Goal: Information Seeking & Learning: Learn about a topic

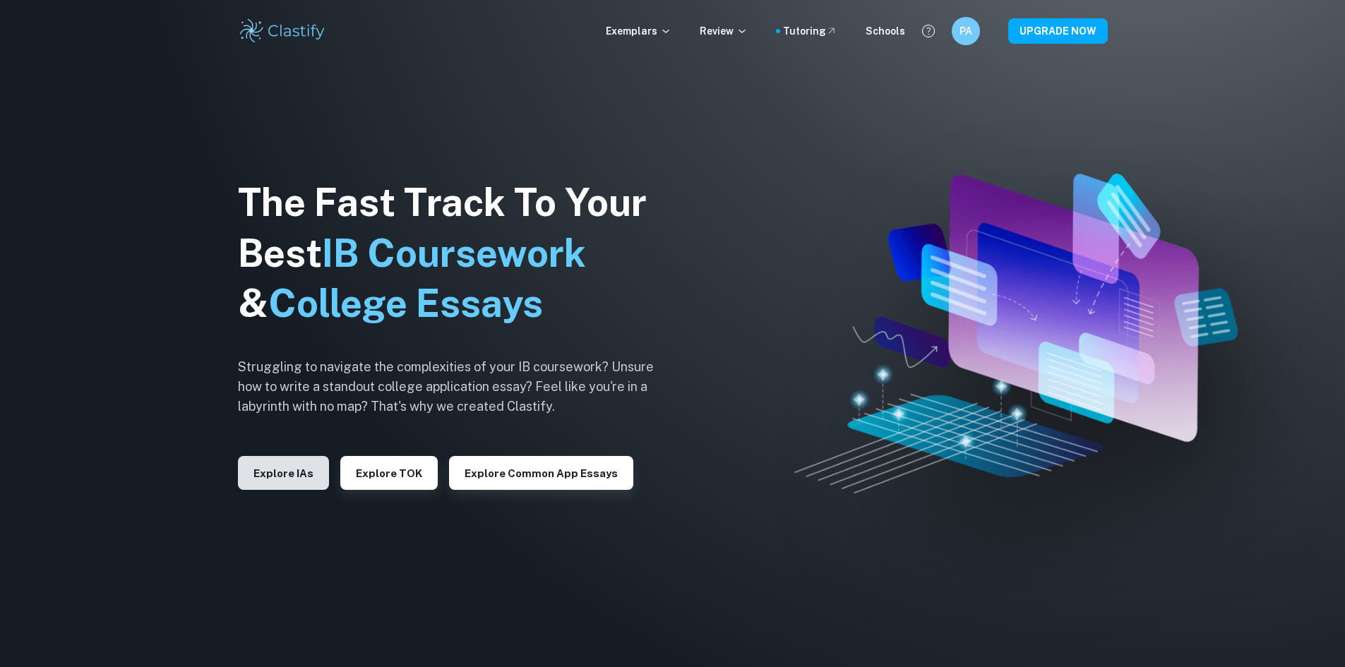
click at [307, 470] on button "Explore IAs" at bounding box center [283, 473] width 91 height 34
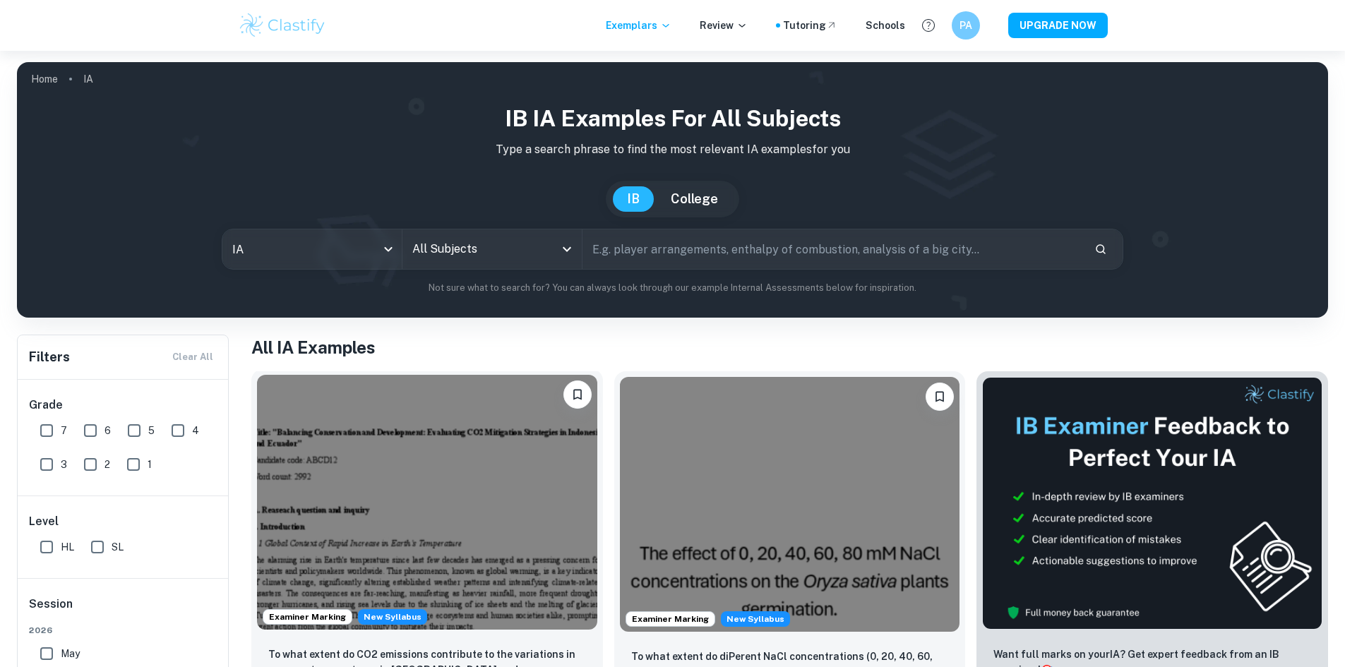
scroll to position [141, 0]
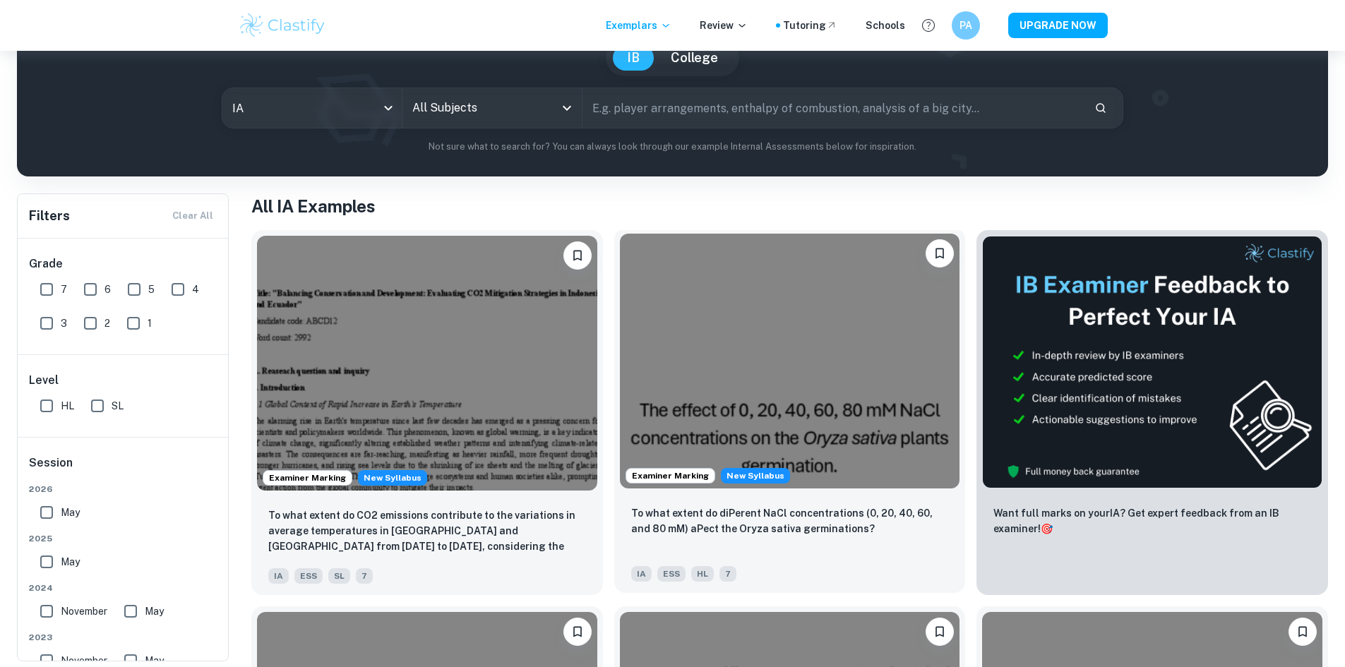
click at [620, 369] on img at bounding box center [790, 361] width 340 height 255
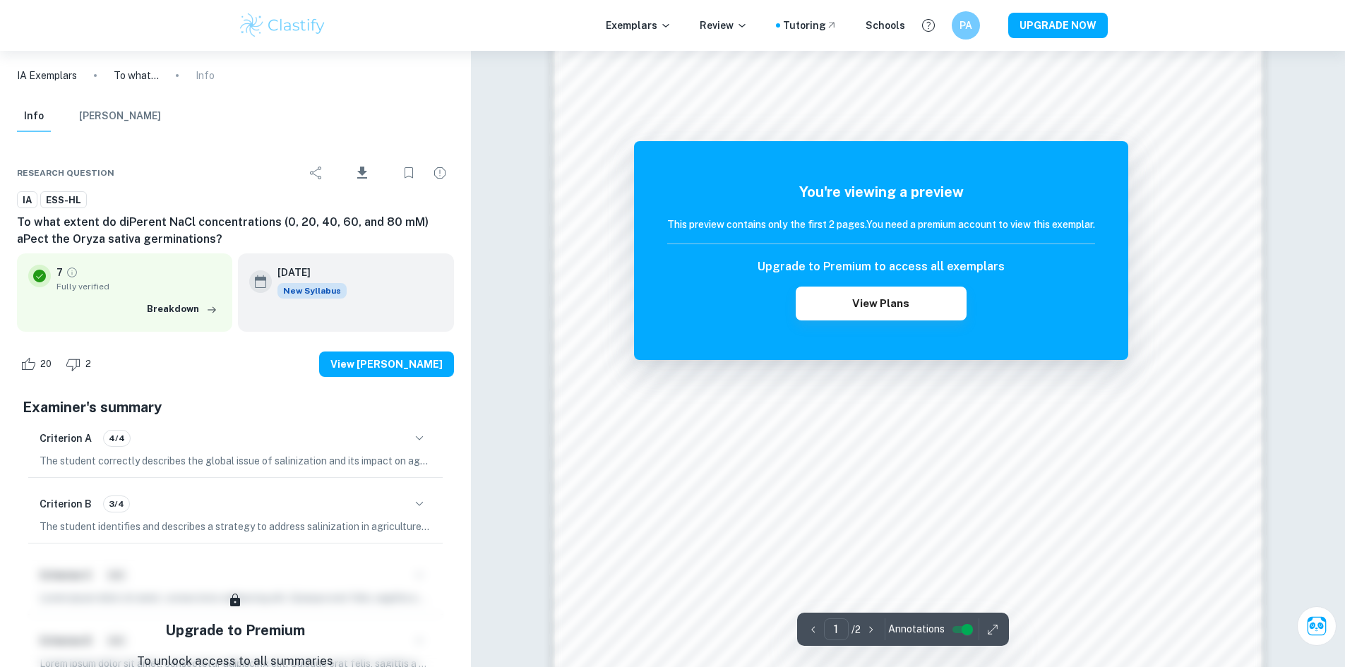
scroll to position [1059, 0]
drag, startPoint x: 636, startPoint y: 314, endPoint x: 600, endPoint y: 289, distance: 44.1
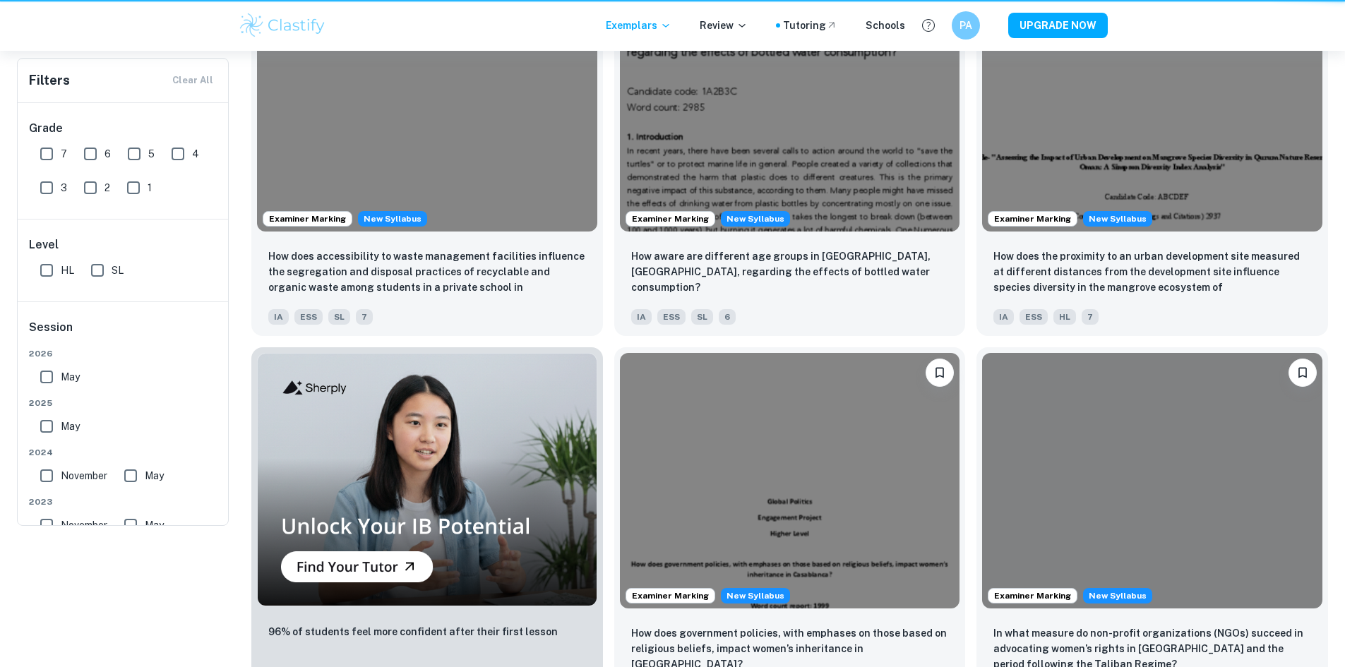
scroll to position [141, 0]
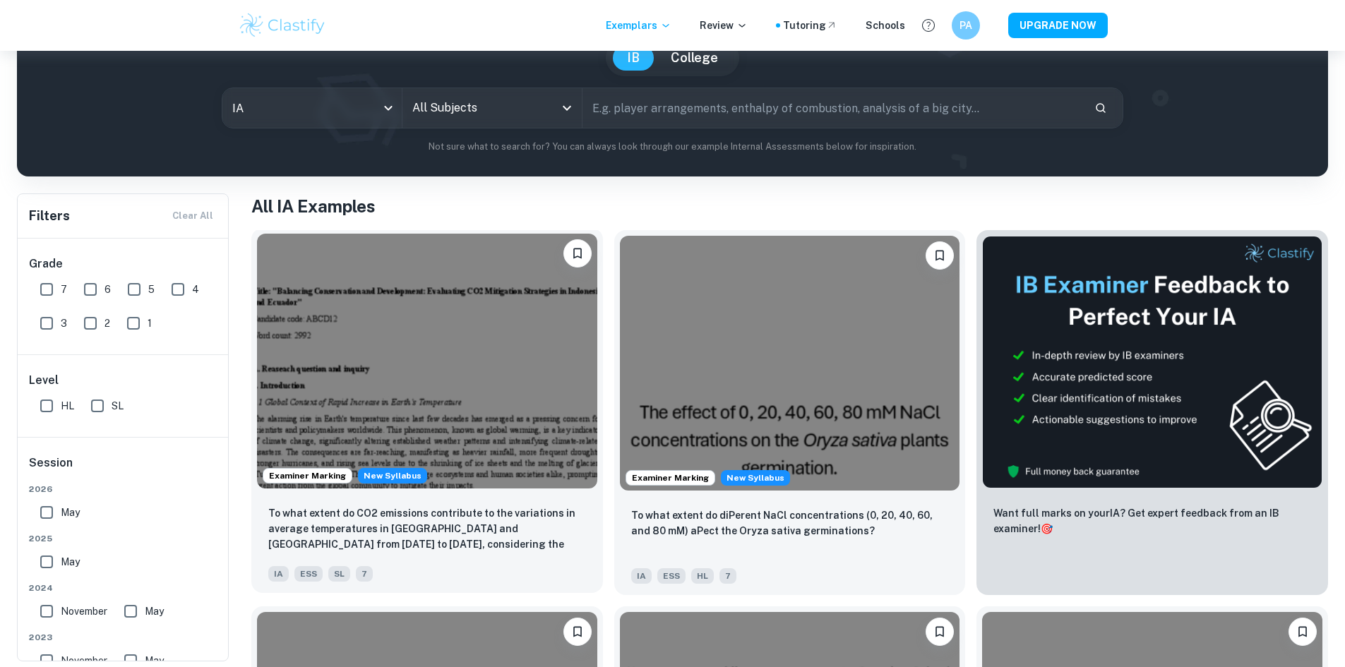
click at [379, 323] on img at bounding box center [427, 361] width 340 height 255
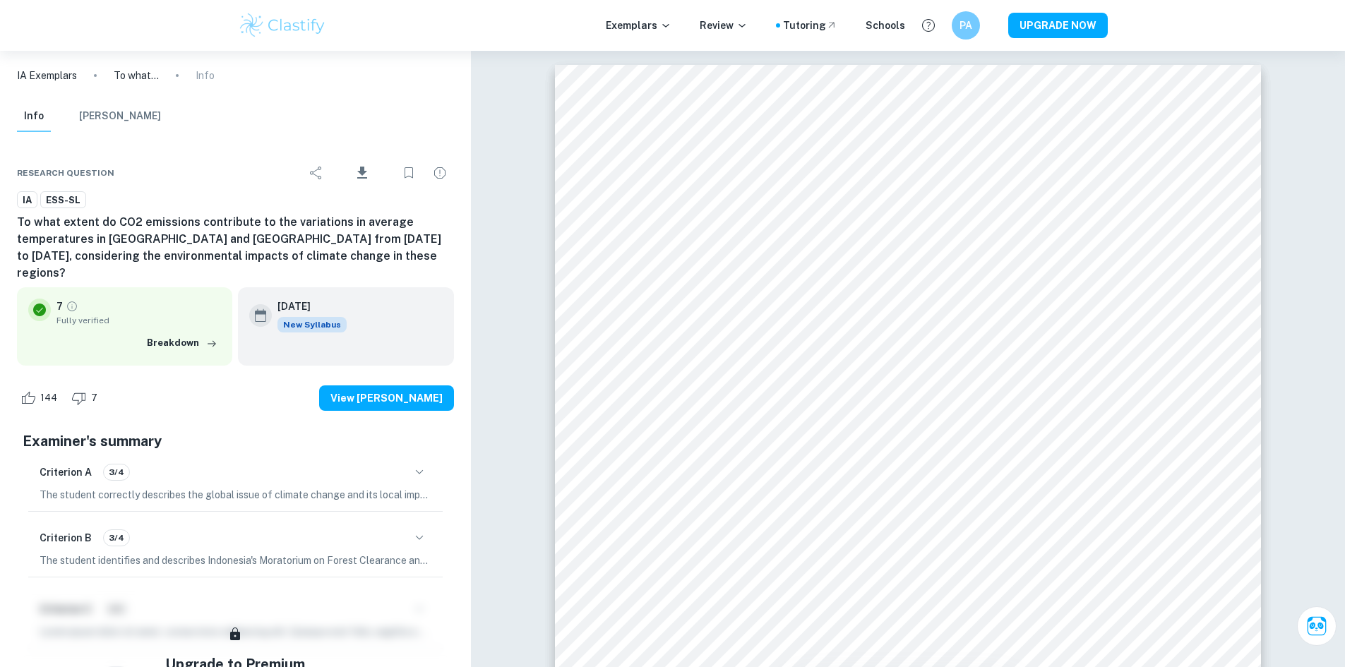
drag, startPoint x: 344, startPoint y: 287, endPoint x: 270, endPoint y: 287, distance: 74.2
click at [270, 299] on div "[DATE] New Syllabus" at bounding box center [345, 316] width 193 height 34
click at [352, 287] on div "[DATE] New Syllabus" at bounding box center [345, 326] width 215 height 78
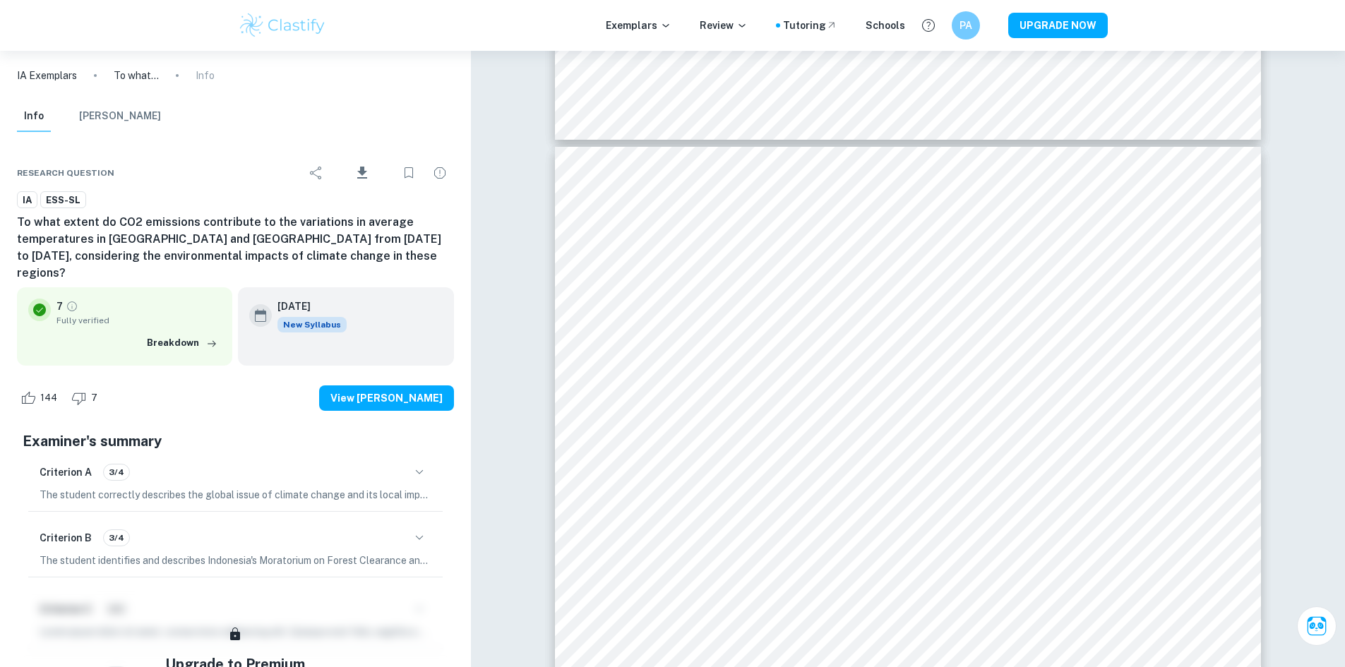
scroll to position [2706, 0]
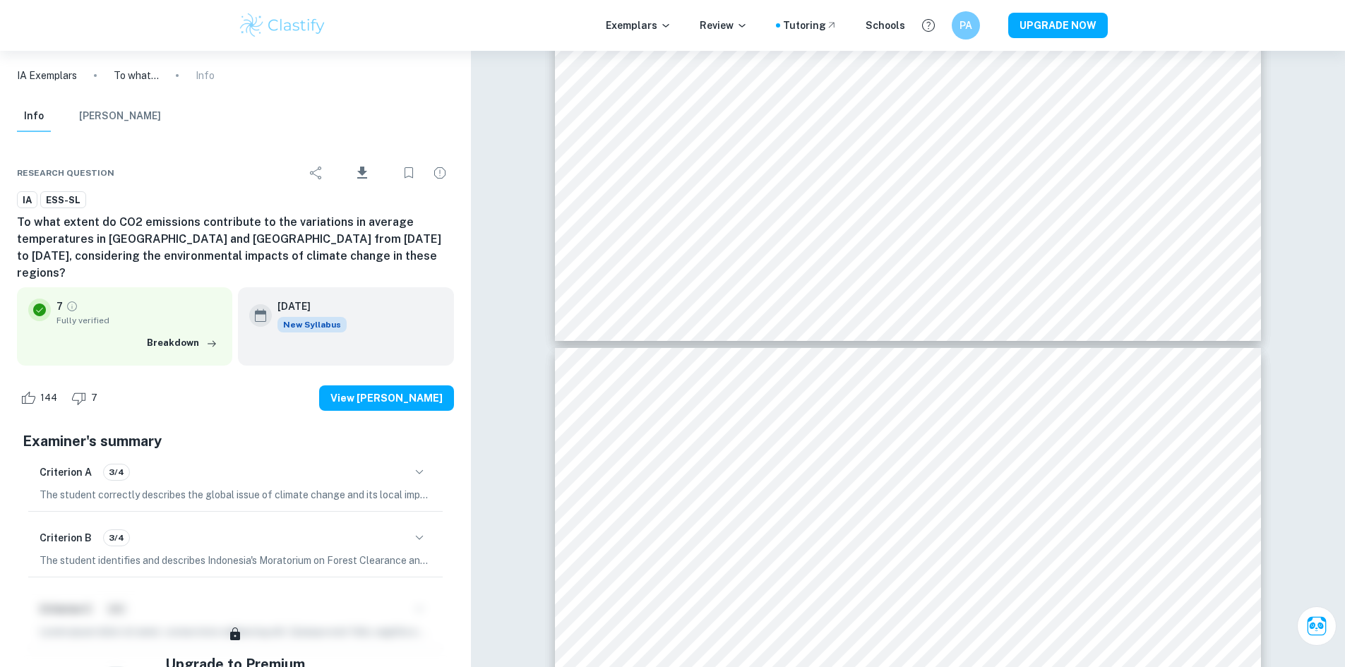
type input "1"
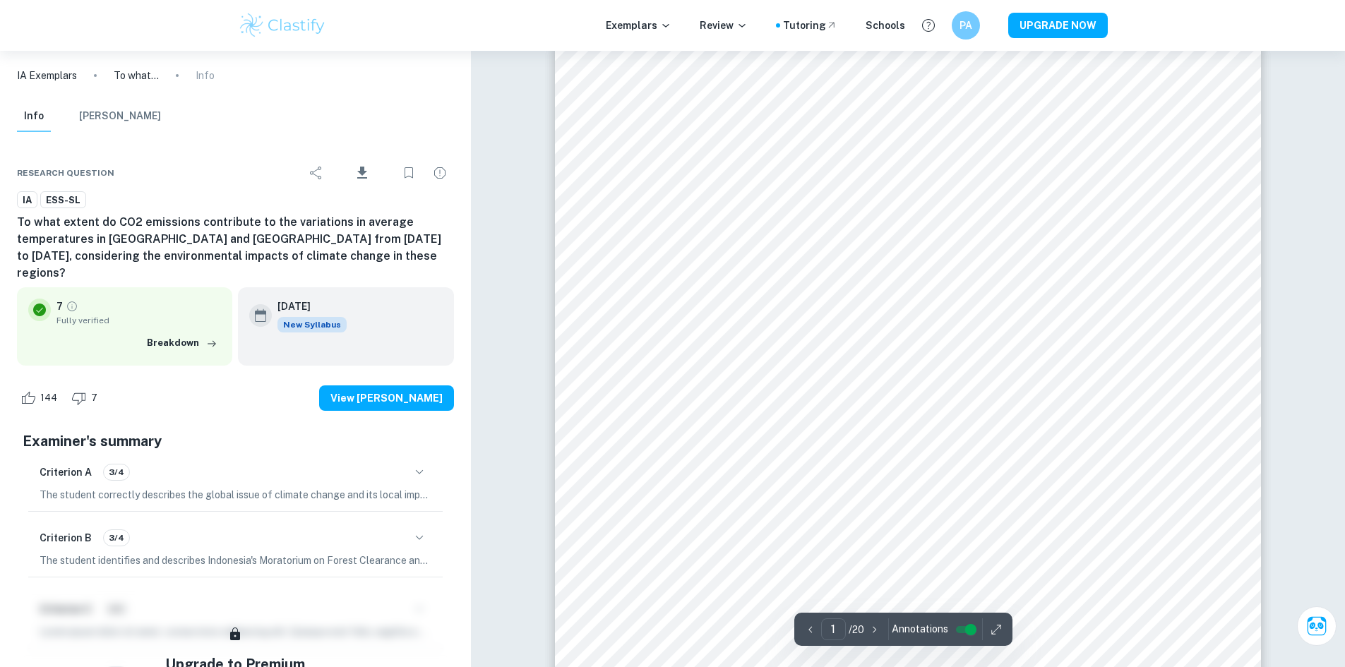
scroll to position [0, 0]
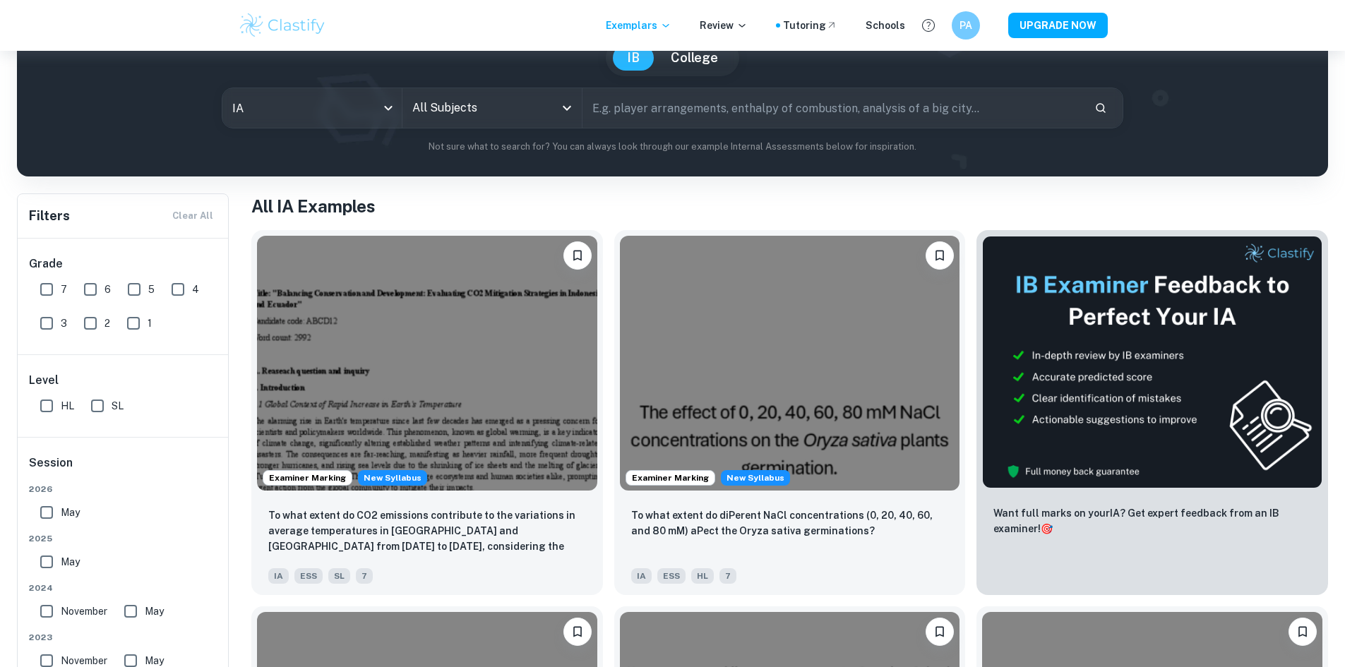
scroll to position [424, 0]
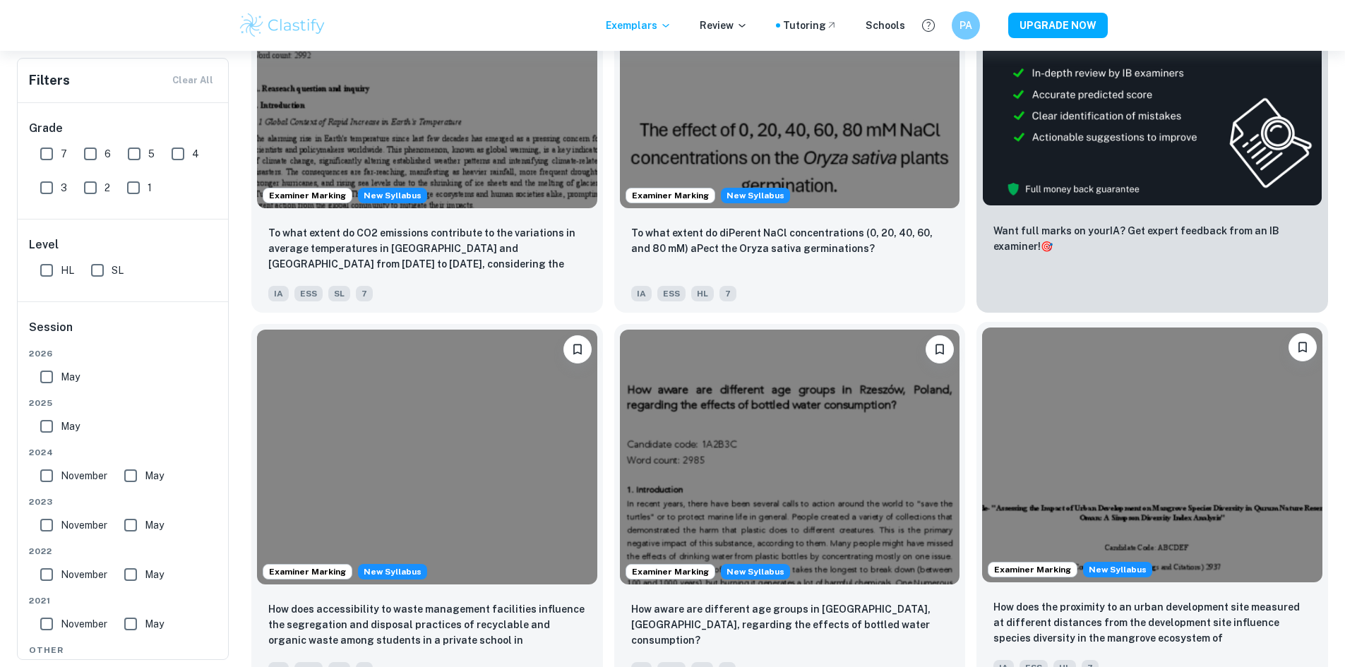
click at [982, 328] on img at bounding box center [1152, 455] width 340 height 255
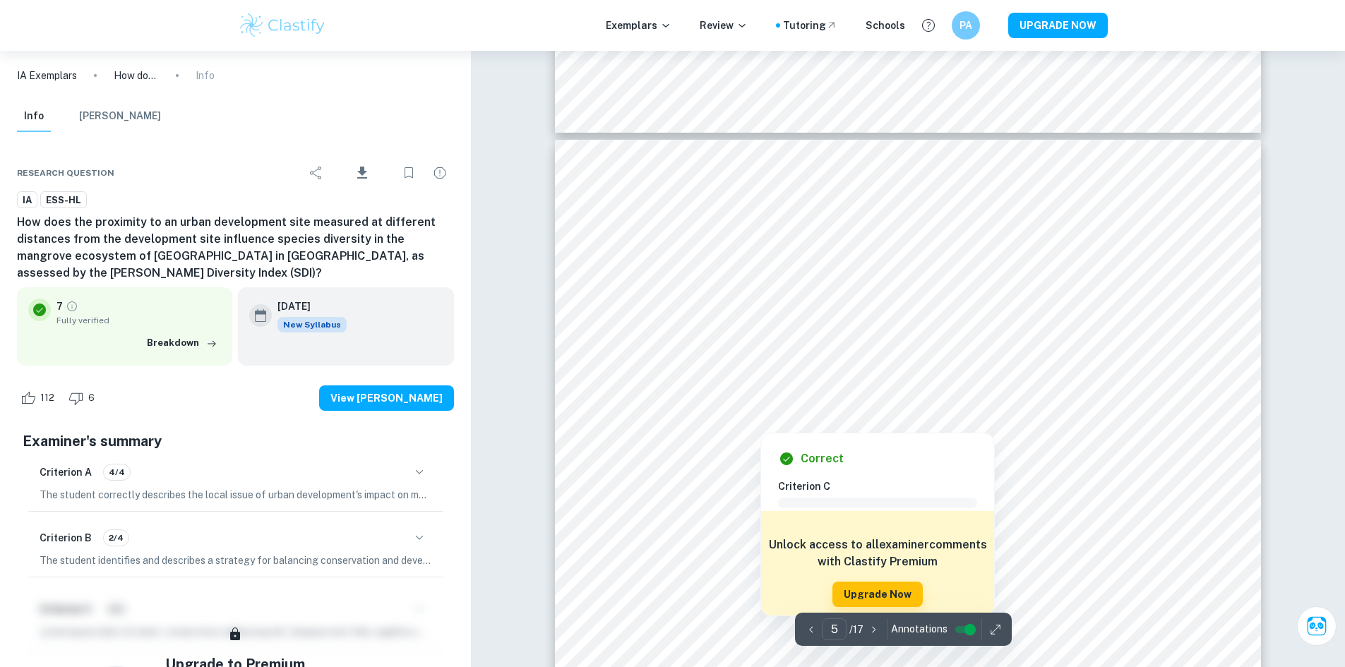
scroll to position [3884, 0]
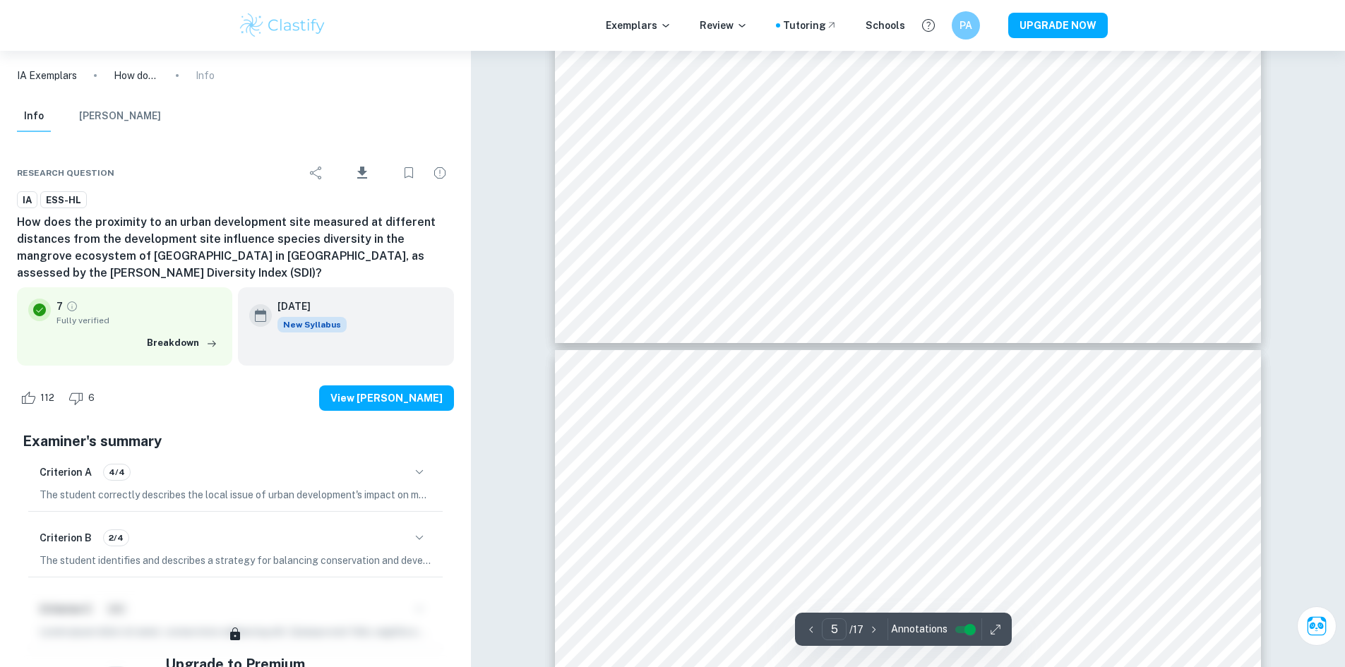
type input "4"
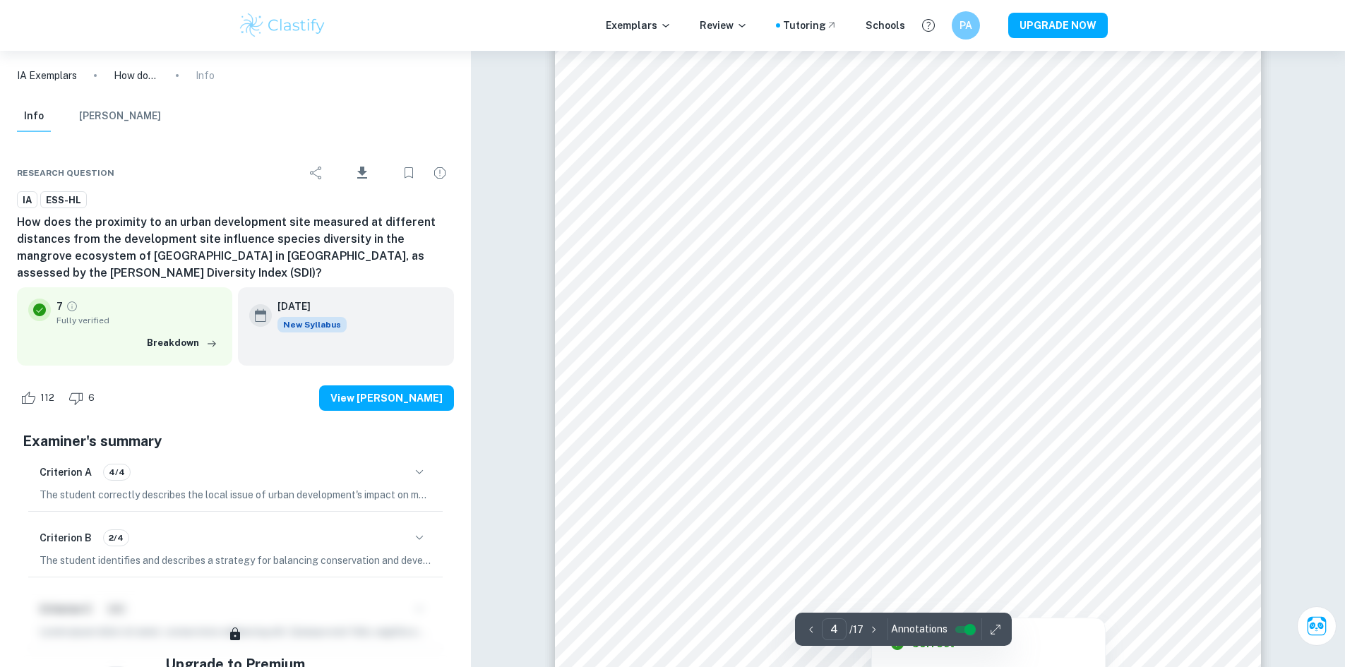
scroll to position [3249, 0]
